Goal: Task Accomplishment & Management: Manage account settings

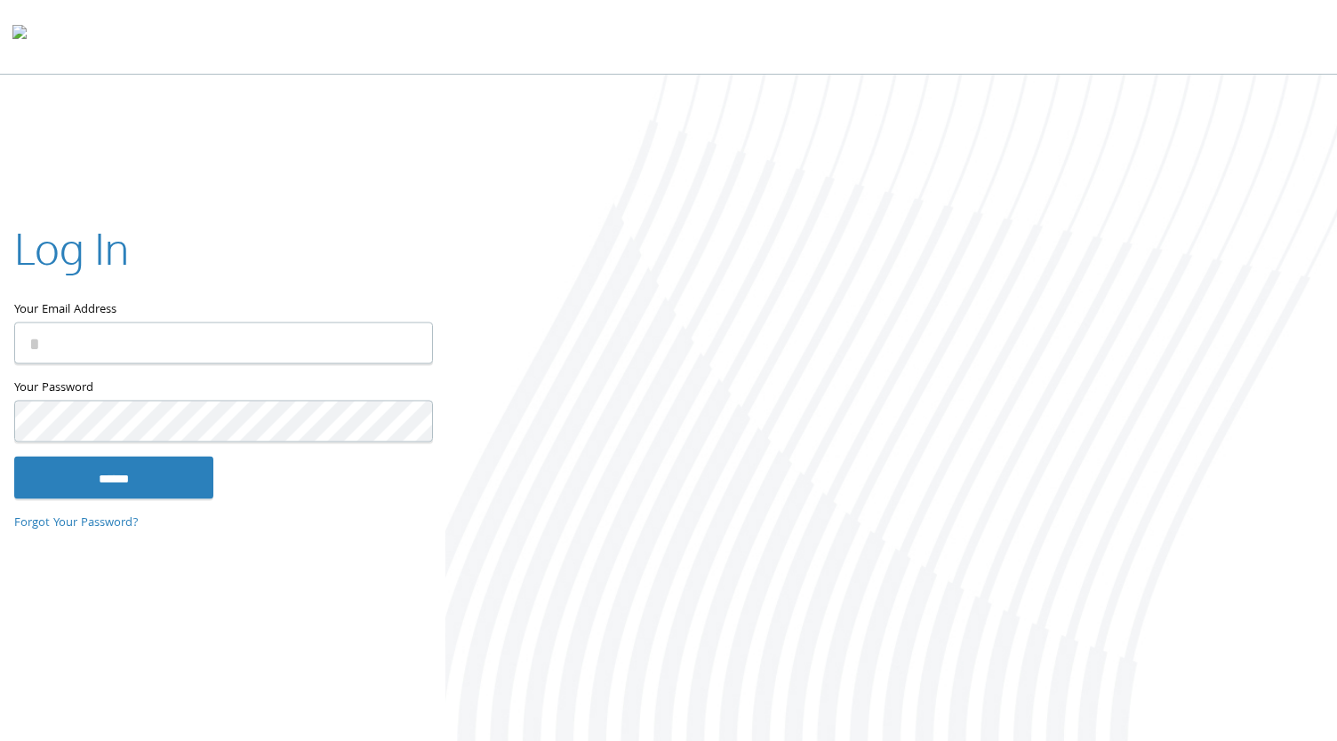
click at [297, 310] on label "Your Email Address" at bounding box center [222, 270] width 417 height 103
click at [297, 323] on input "Your Email Address" at bounding box center [223, 344] width 419 height 42
type input "**********"
